Goal: Task Accomplishment & Management: Complete application form

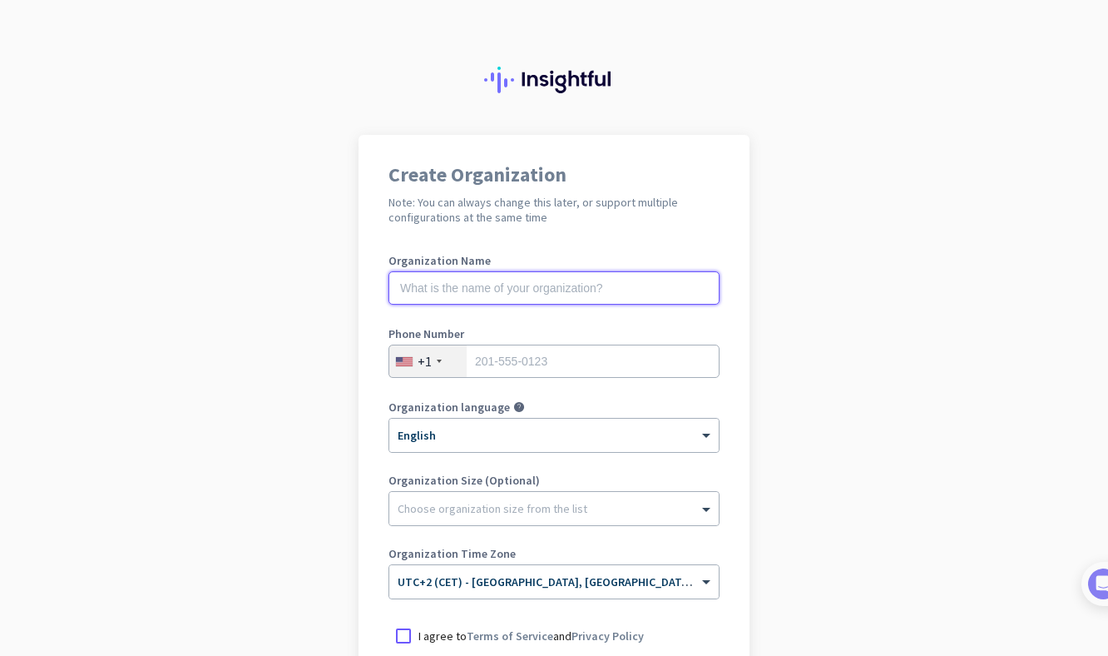
click at [628, 294] on input "text" at bounding box center [554, 287] width 331 height 33
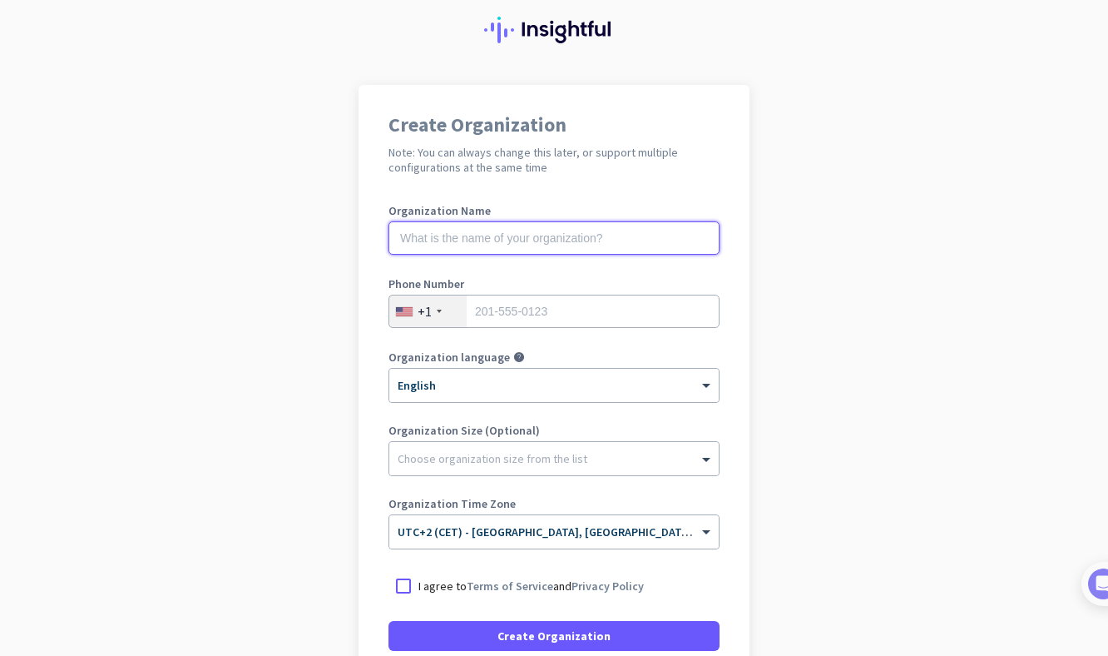
scroll to position [52, 0]
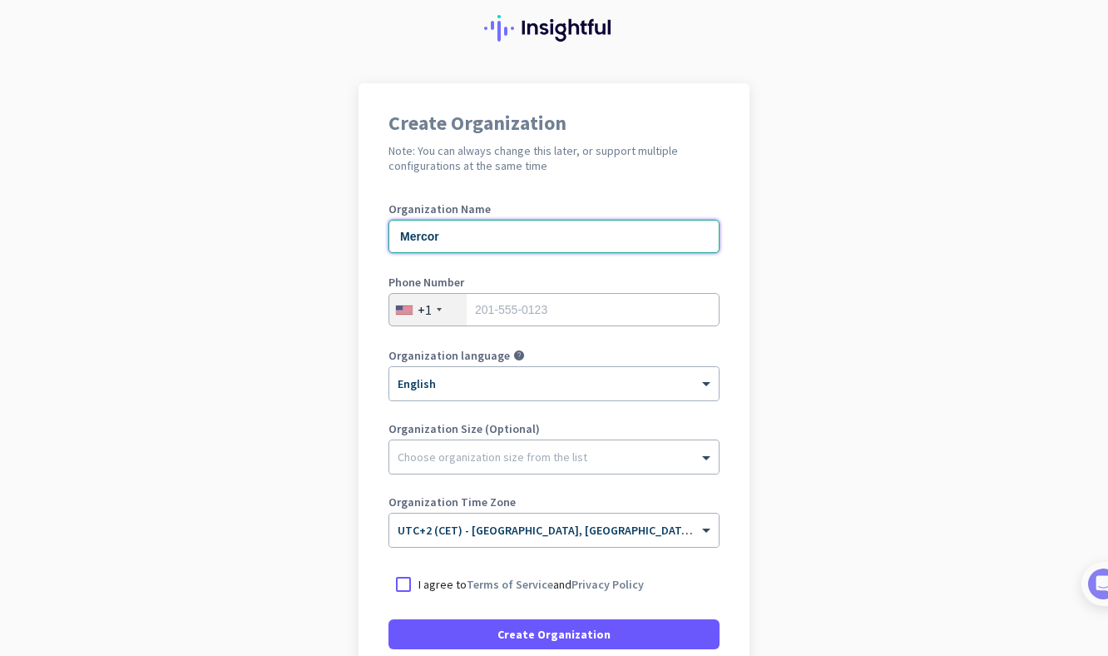
type input "Mercor"
click at [434, 305] on div "+1" at bounding box center [427, 310] width 77 height 32
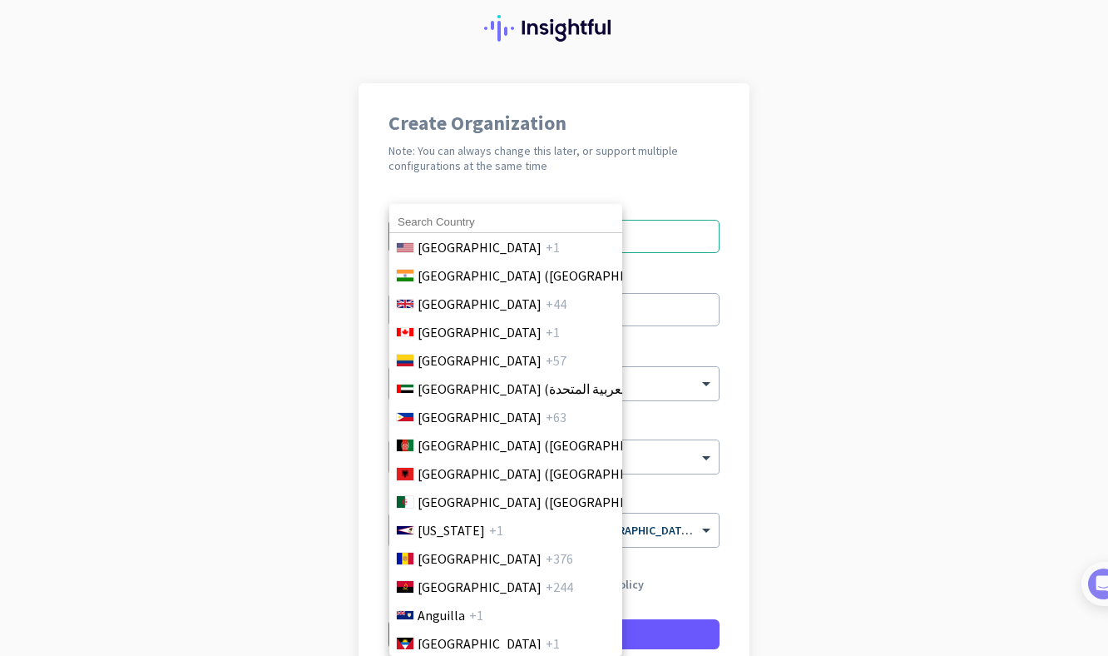
click at [459, 223] on input at bounding box center [505, 222] width 233 height 22
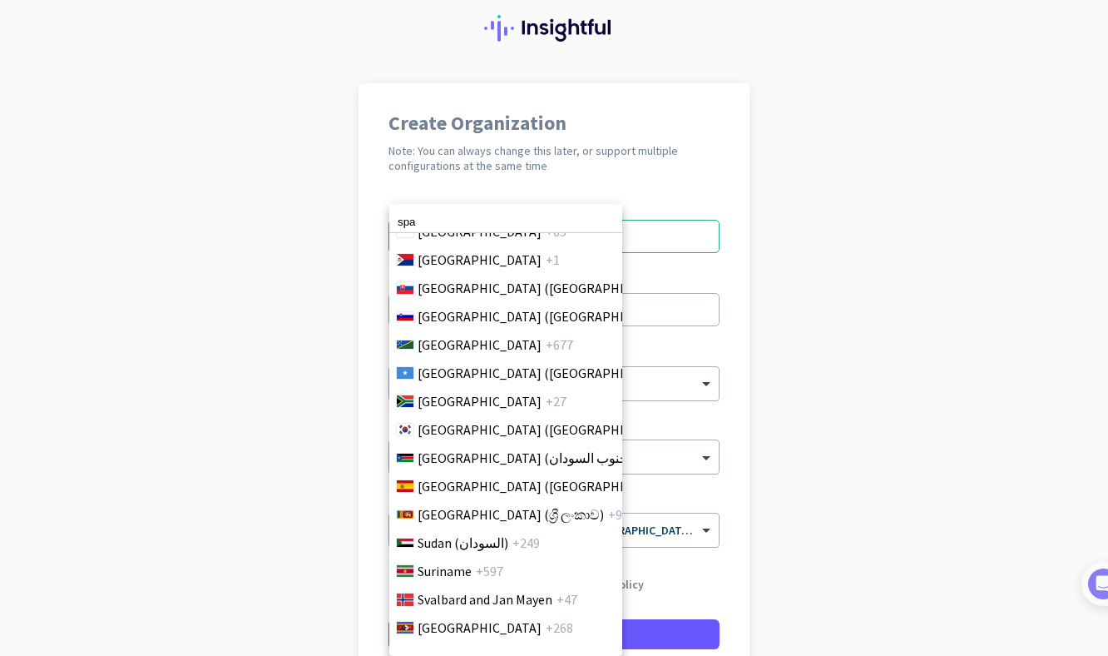
scroll to position [5718, 0]
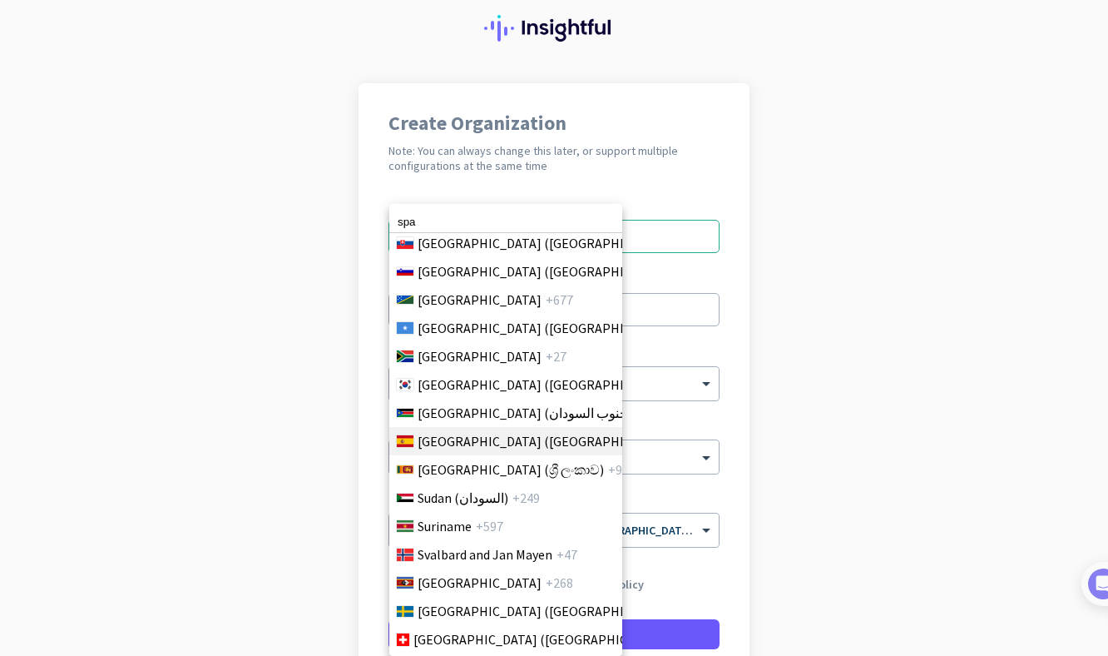
type input "spa"
click at [452, 450] on span "[GEOGRAPHIC_DATA] ([GEOGRAPHIC_DATA])" at bounding box center [548, 441] width 260 height 20
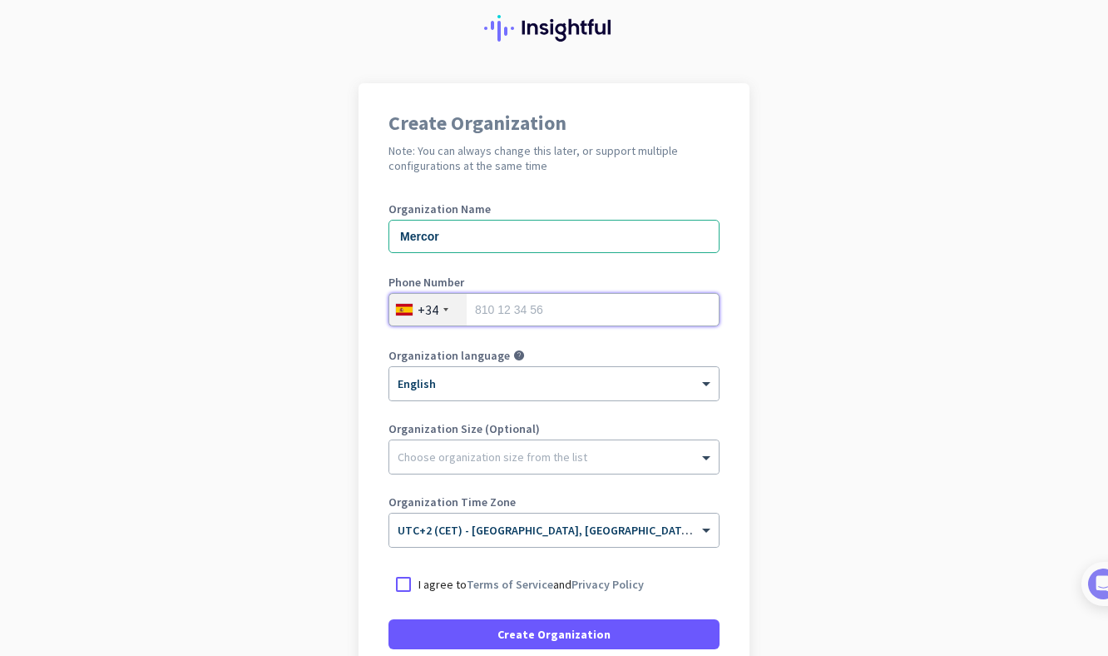
click at [557, 305] on input "tel" at bounding box center [554, 309] width 331 height 33
type input "605531391"
click at [540, 385] on div "× English" at bounding box center [543, 384] width 309 height 14
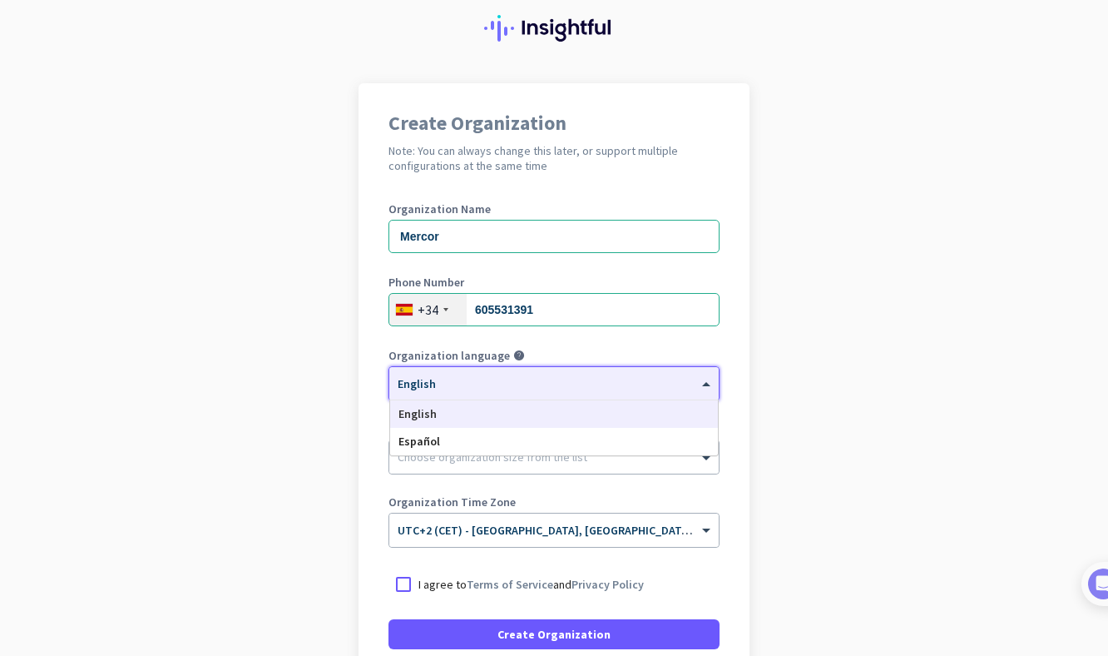
click at [536, 414] on div "English" at bounding box center [554, 413] width 328 height 27
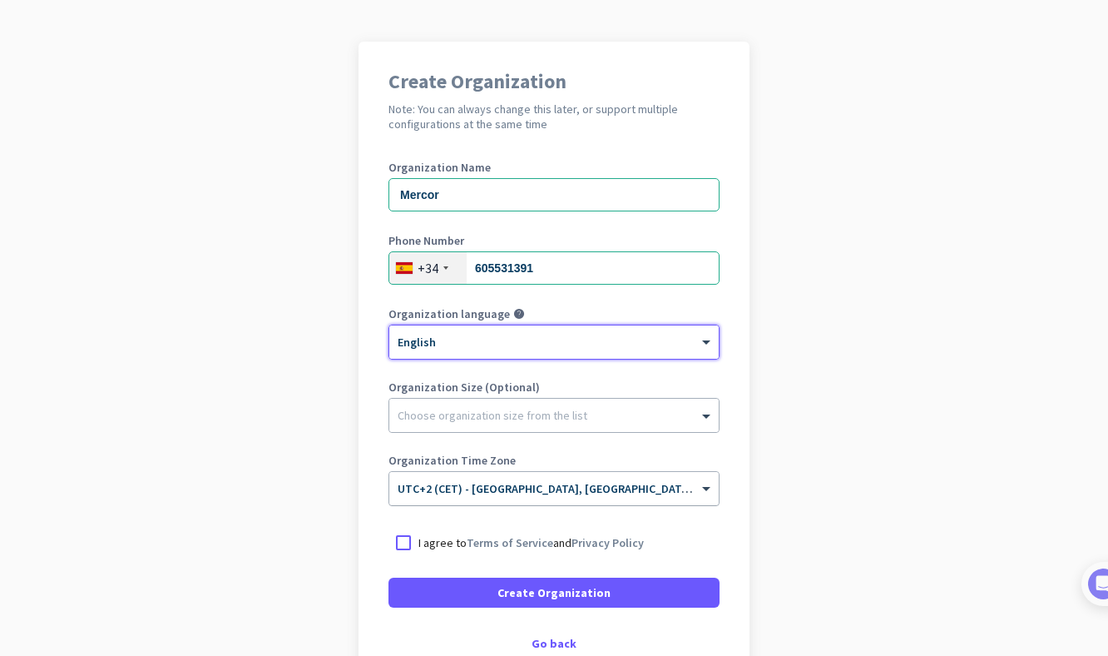
scroll to position [116, 0]
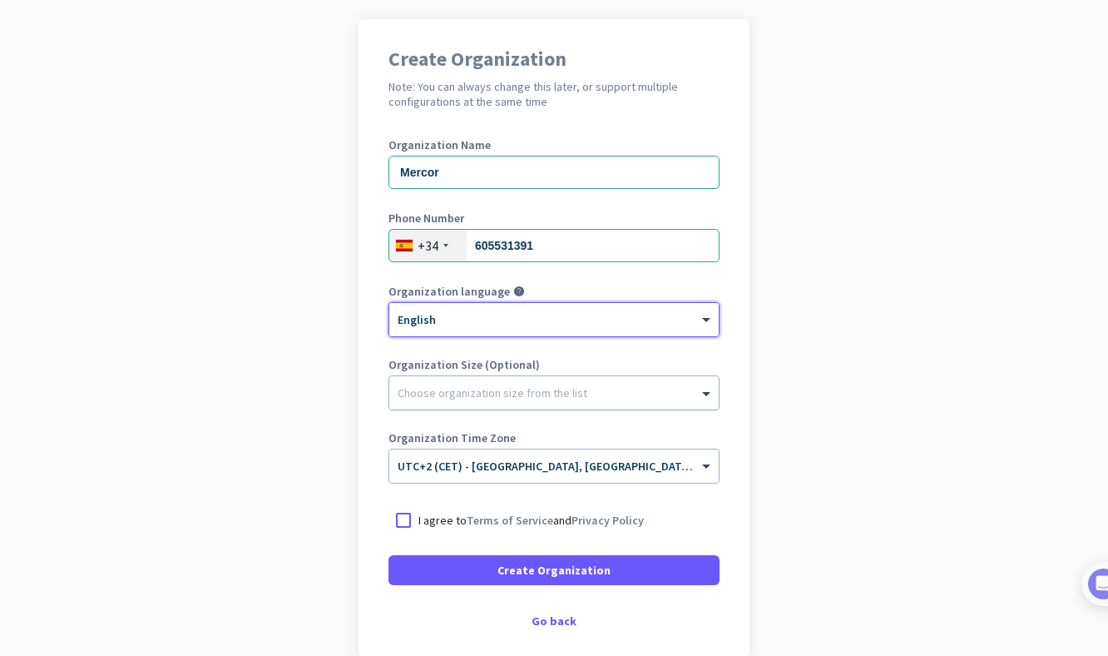
click at [518, 394] on div at bounding box center [553, 388] width 329 height 17
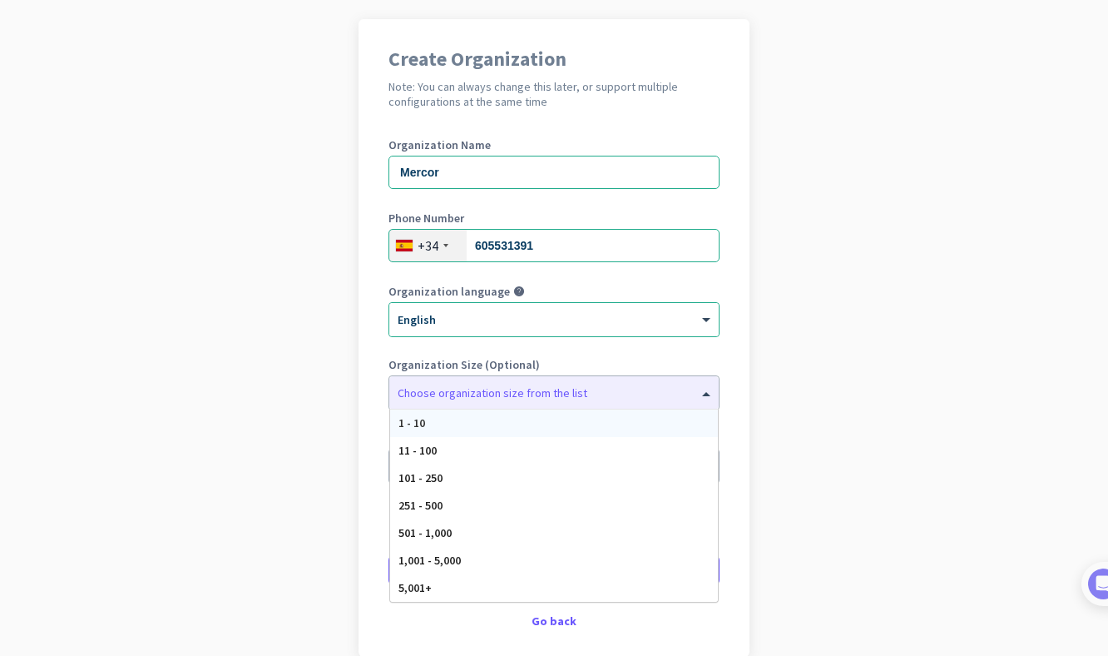
click at [548, 348] on div "Organization language help × English" at bounding box center [554, 318] width 331 height 67
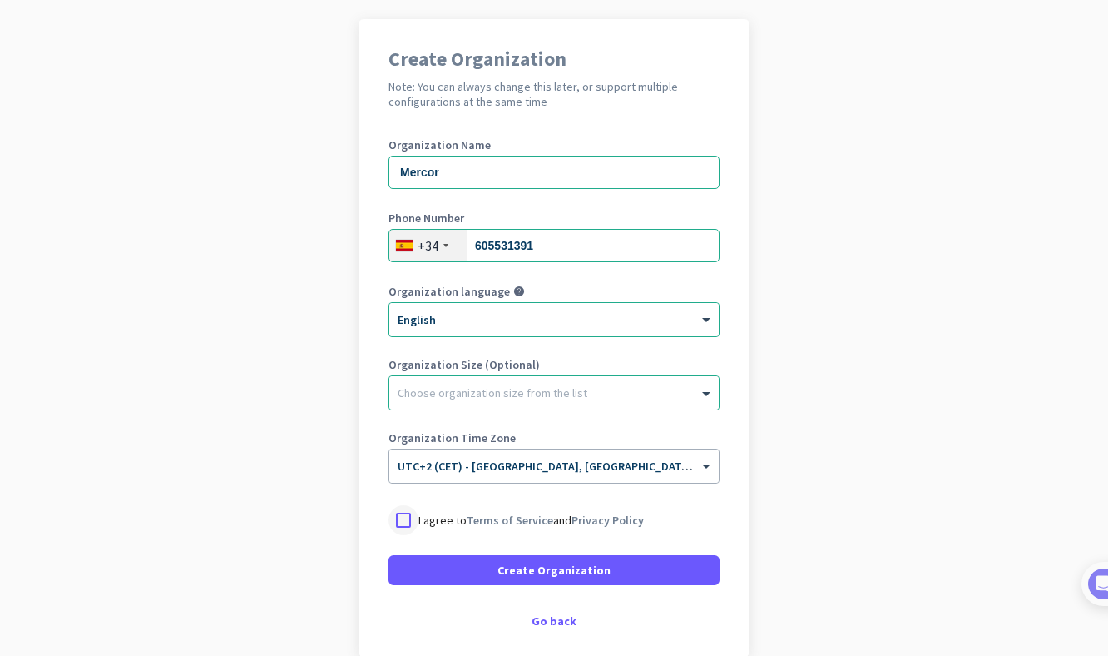
click at [404, 520] on div at bounding box center [404, 520] width 30 height 30
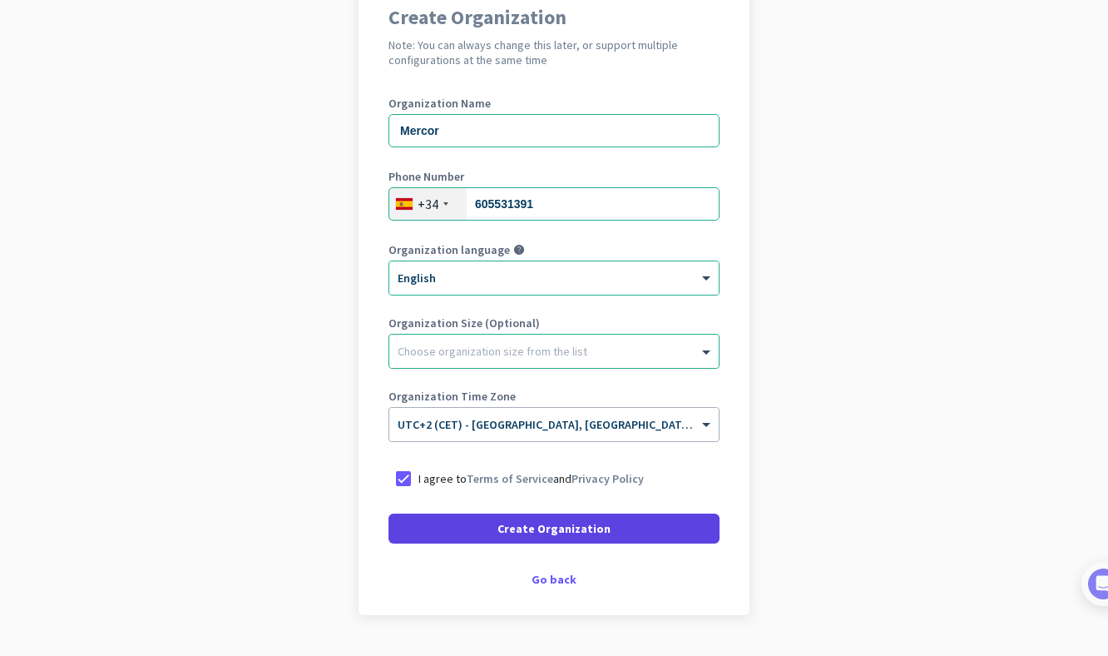
scroll to position [158, 0]
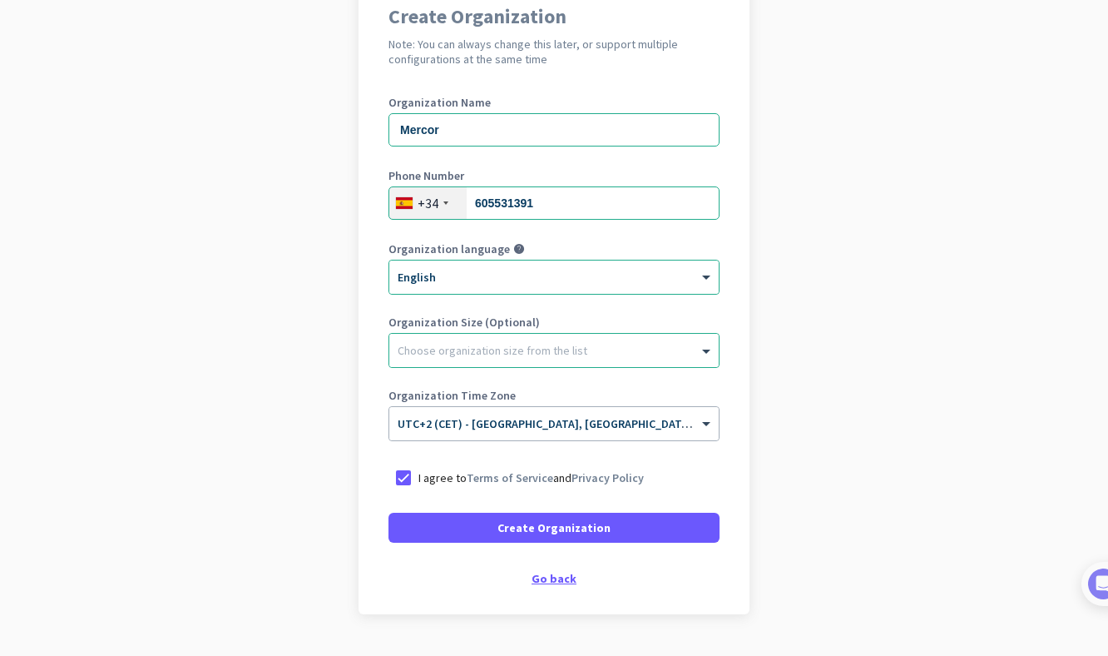
click at [539, 582] on div "Go back" at bounding box center [554, 578] width 331 height 12
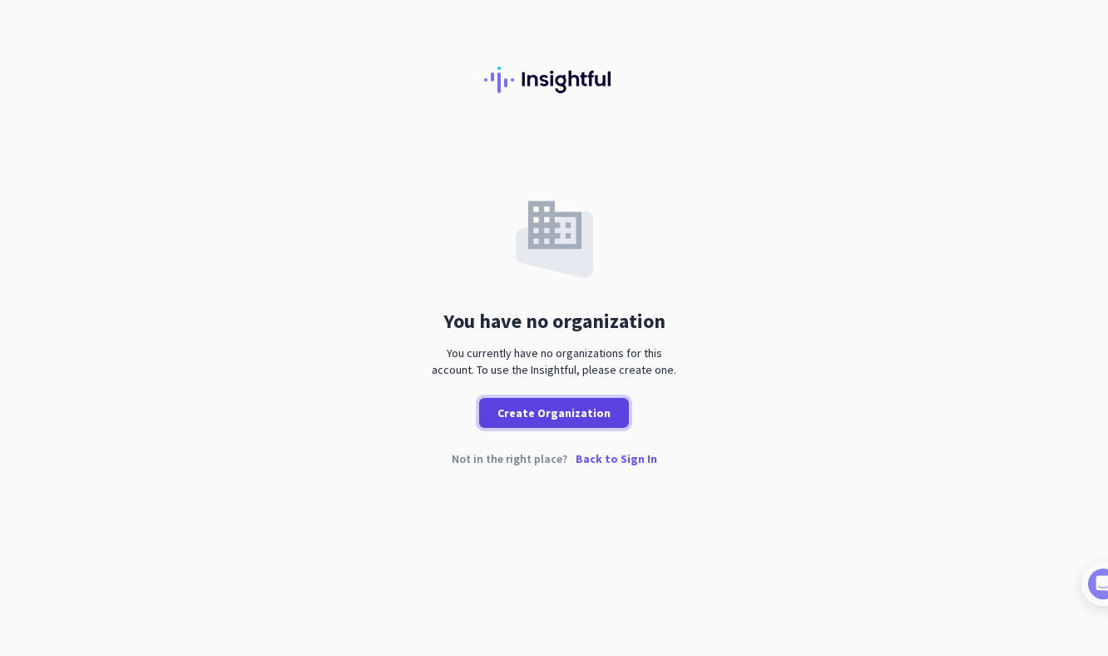
click at [569, 420] on span "Create Organization" at bounding box center [554, 412] width 113 height 17
